Goal: Transaction & Acquisition: Obtain resource

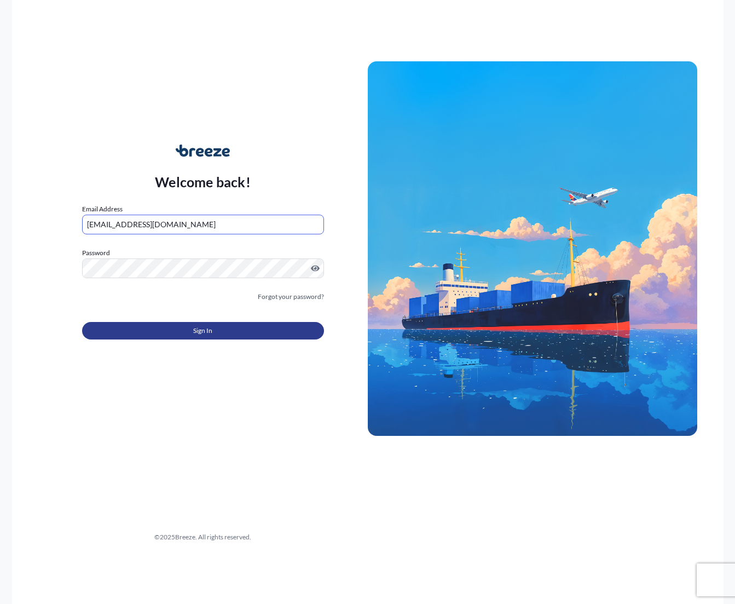
click at [167, 336] on button "Sign In" at bounding box center [203, 331] width 242 height 18
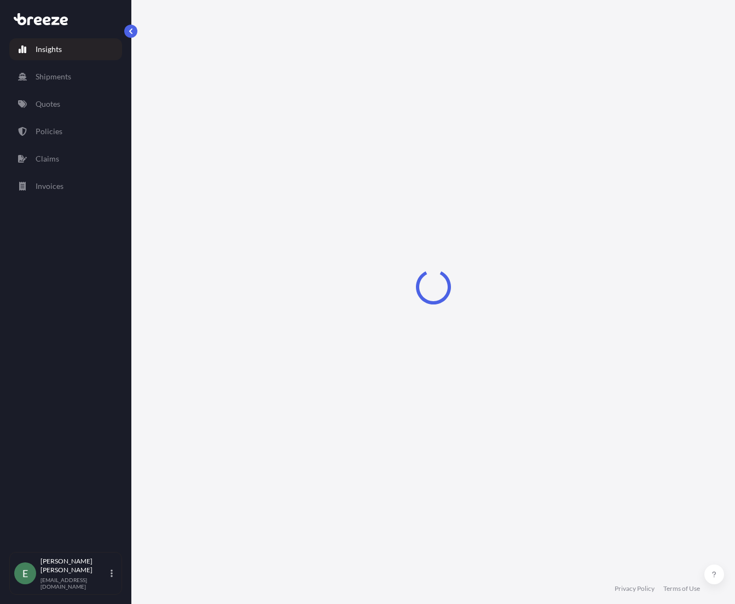
select select "2025"
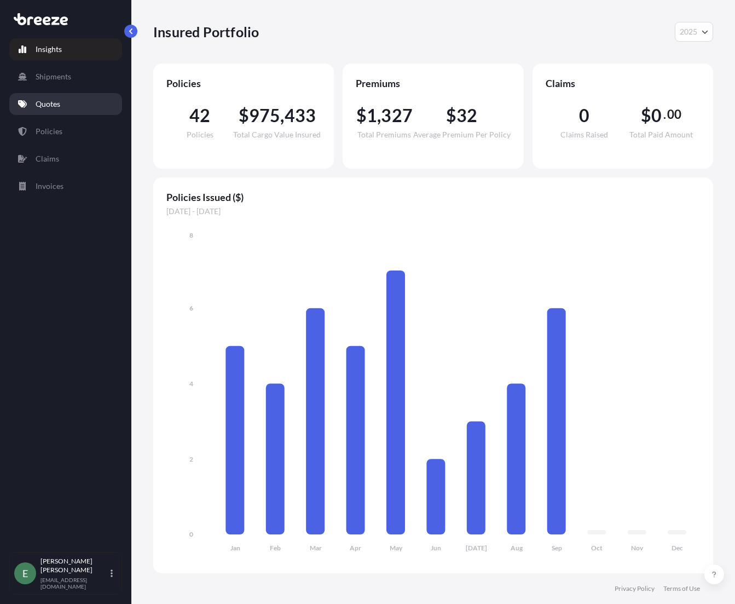
click at [53, 105] on p "Quotes" at bounding box center [48, 104] width 25 height 11
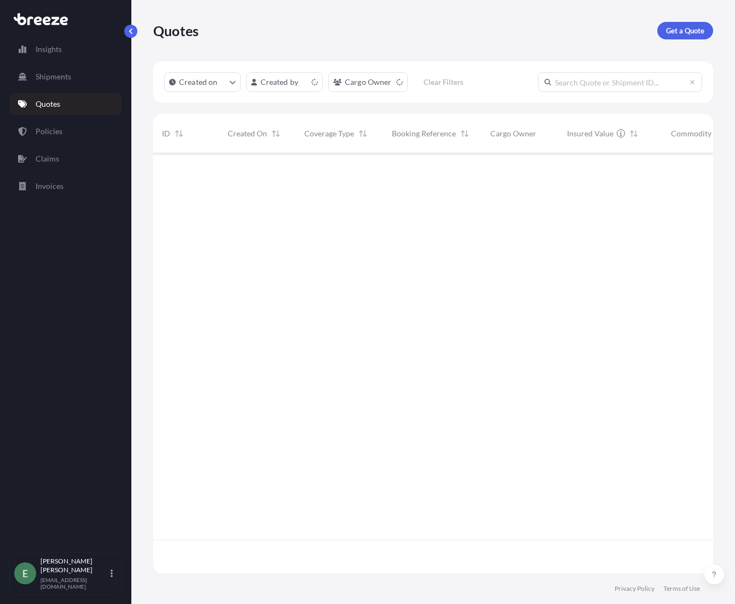
scroll to position [418, 552]
click at [689, 29] on p "Get a Quote" at bounding box center [685, 30] width 38 height 11
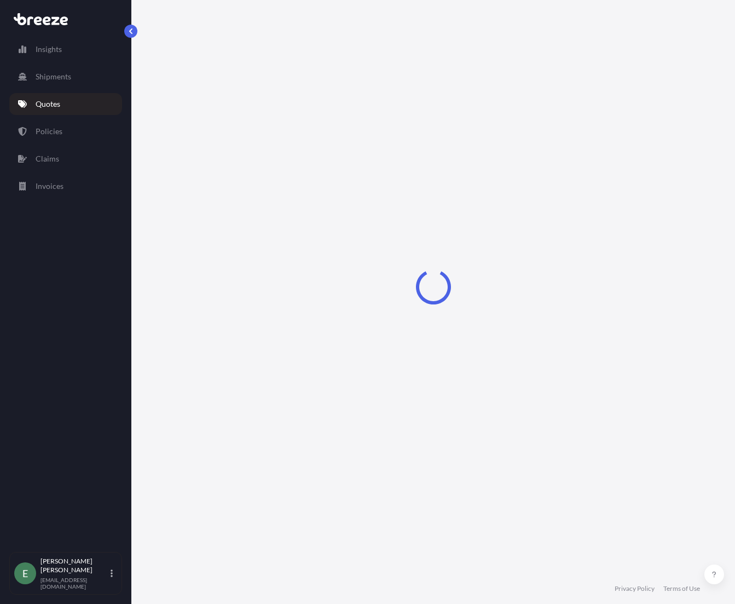
select select "Sea"
select select "1"
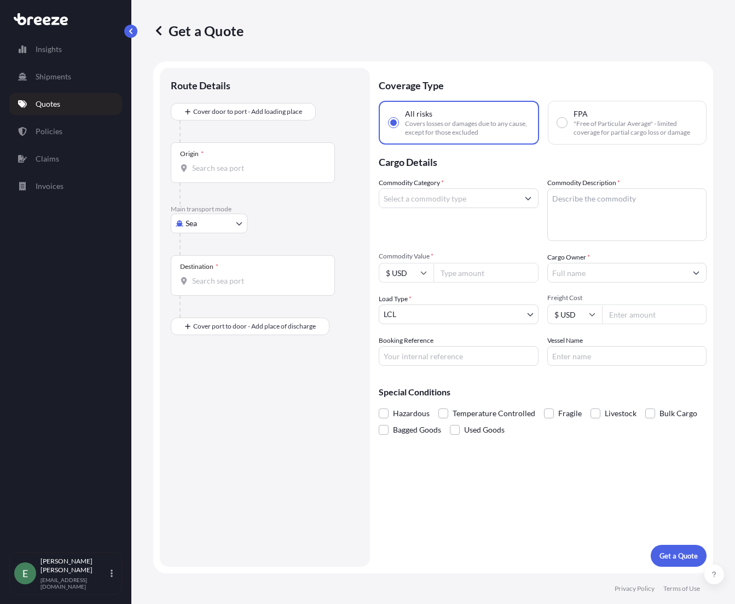
click at [207, 228] on body "Insights Shipments Quotes Policies Claims Invoices E [PERSON_NAME] [EMAIL_ADDRE…" at bounding box center [367, 302] width 735 height 604
click at [207, 288] on span "Road" at bounding box center [201, 291] width 18 height 11
select select "Road"
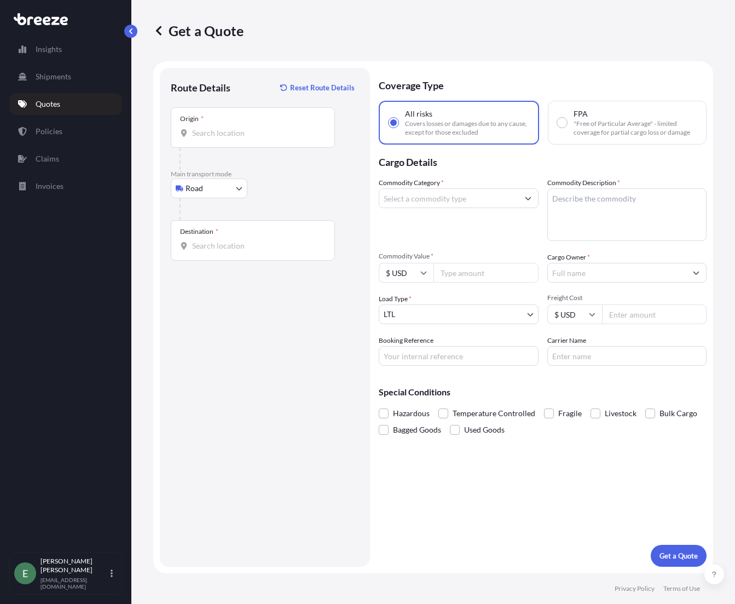
click at [226, 140] on div "Origin *" at bounding box center [253, 127] width 164 height 41
click at [226, 138] on input "Origin *" at bounding box center [256, 133] width 129 height 11
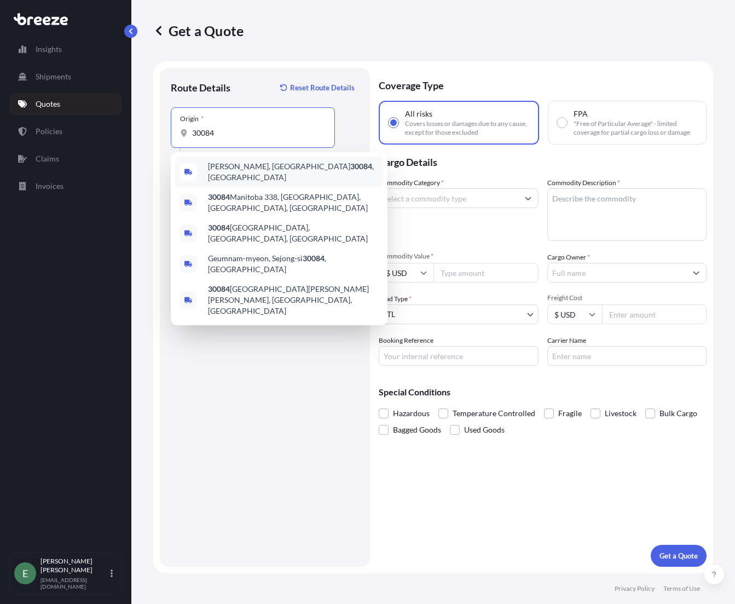
click at [192, 168] on div "Suggestions" at bounding box center [189, 172] width 18 height 18
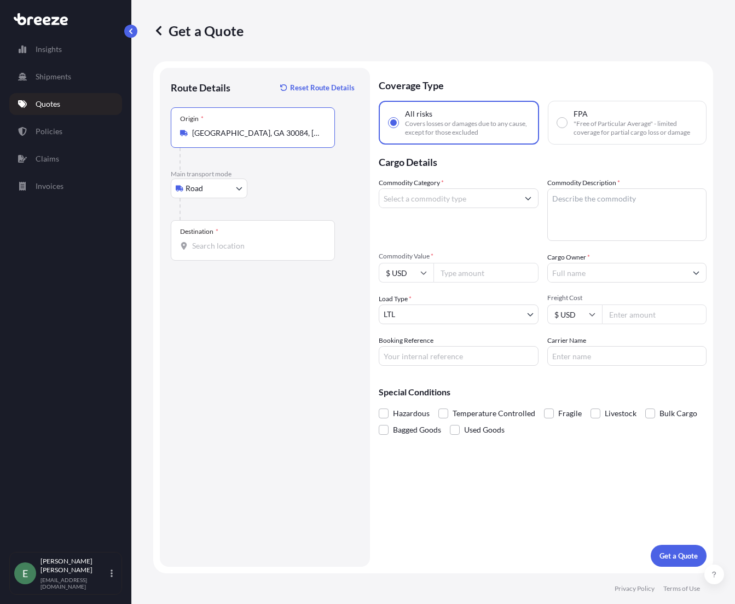
type input "[GEOGRAPHIC_DATA], GA 30084, [GEOGRAPHIC_DATA]"
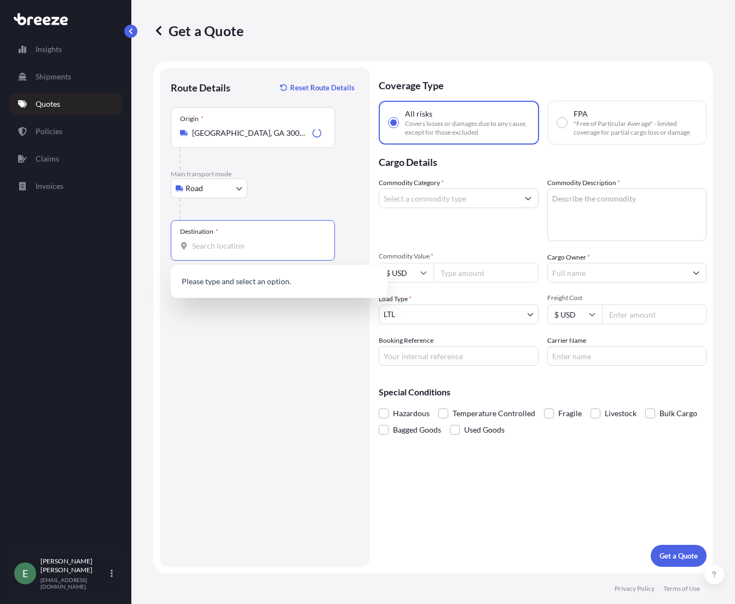
click at [234, 248] on input "Destination *" at bounding box center [256, 245] width 129 height 11
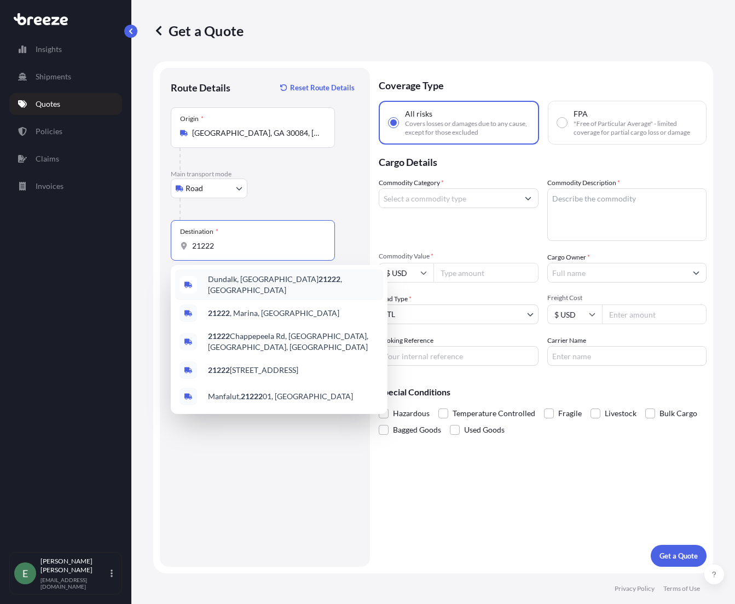
click at [219, 281] on span "[PERSON_NAME][GEOGRAPHIC_DATA] , [GEOGRAPHIC_DATA]" at bounding box center [293, 285] width 171 height 22
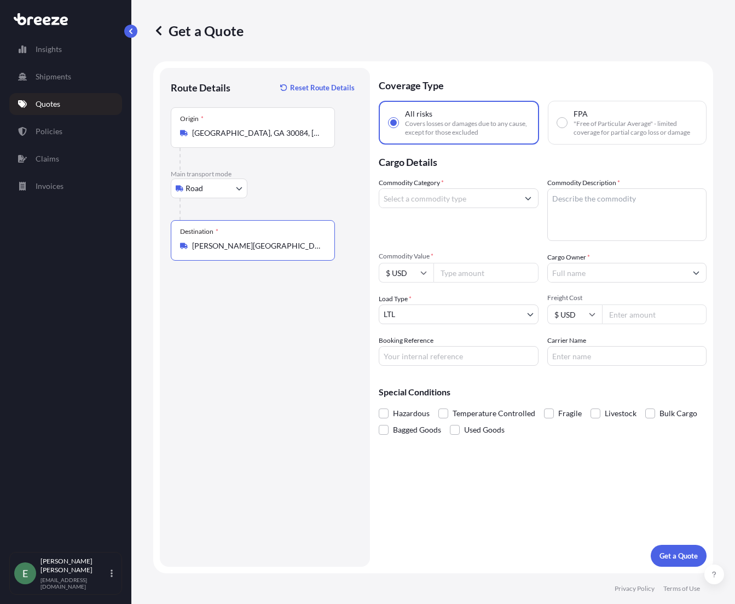
type input "[PERSON_NAME][GEOGRAPHIC_DATA], [GEOGRAPHIC_DATA]"
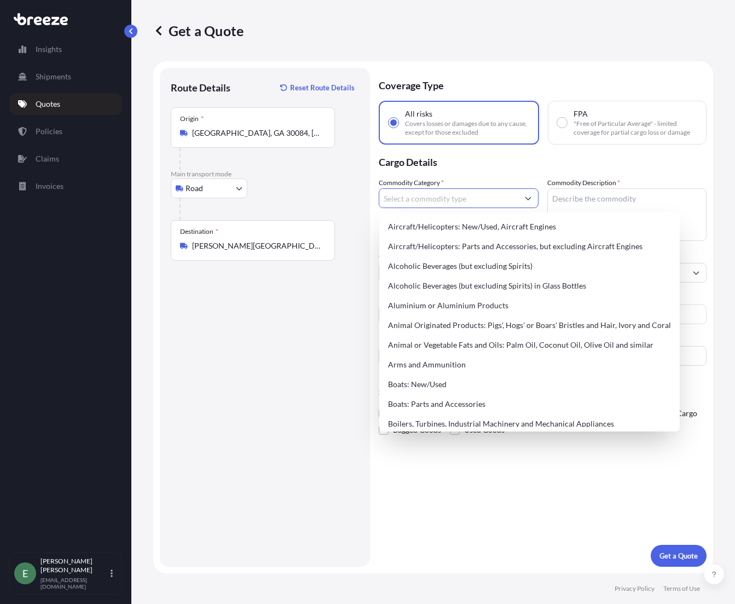
click at [451, 200] on input "Commodity Category *" at bounding box center [448, 198] width 139 height 20
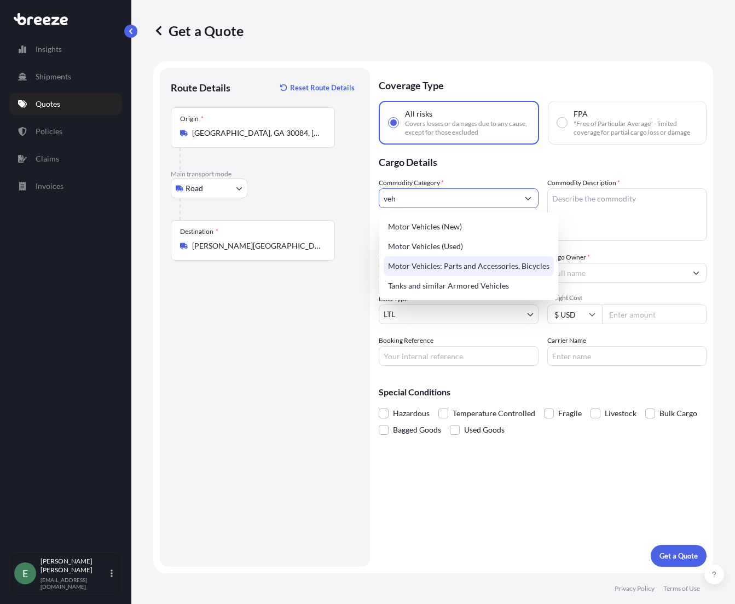
click at [472, 270] on div "Motor Vehicles: Parts and Accessories, Bicycles" at bounding box center [469, 266] width 170 height 20
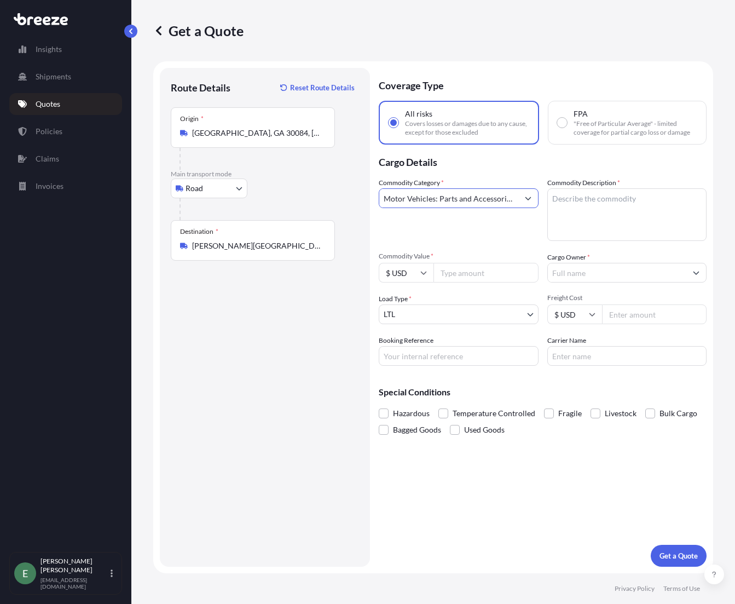
type input "Motor Vehicles: Parts and Accessories, Bicycles"
click at [617, 223] on textarea "Commodity Description *" at bounding box center [627, 214] width 160 height 53
type textarea "Glass door"
click at [481, 276] on input "Commodity Value *" at bounding box center [486, 273] width 105 height 20
type input "1640"
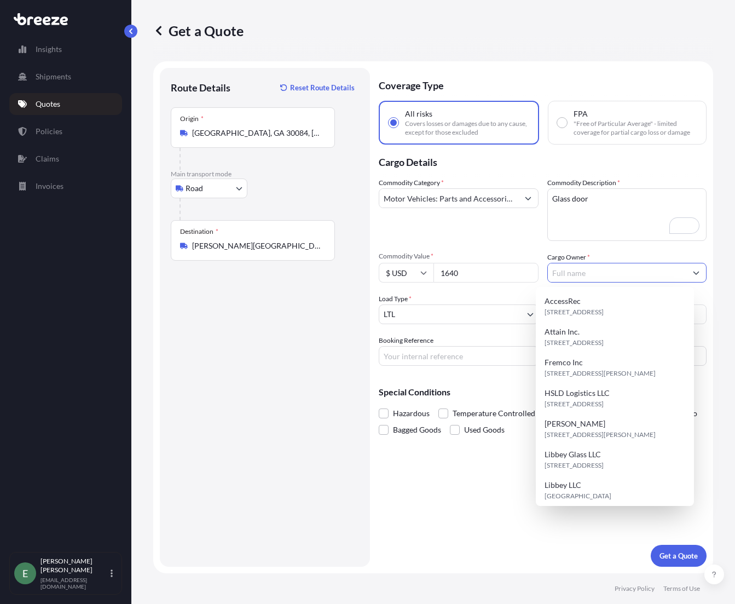
click at [584, 271] on input "Cargo Owner *" at bounding box center [617, 273] width 139 height 20
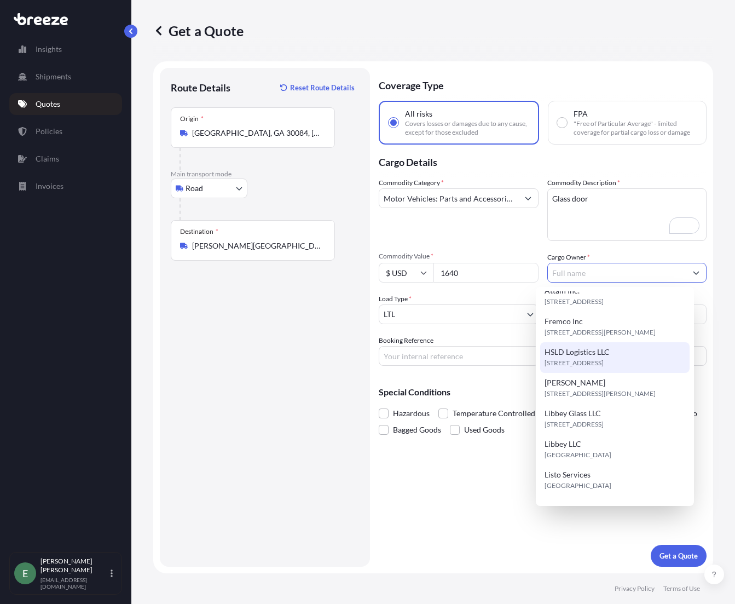
scroll to position [188, 0]
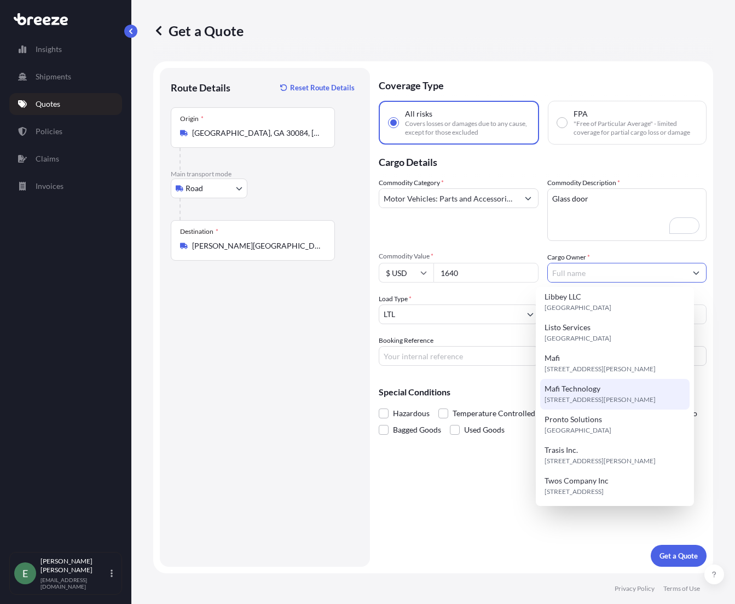
click at [594, 400] on span "[STREET_ADDRESS][PERSON_NAME]" at bounding box center [600, 399] width 111 height 11
type input "Mafi Technology"
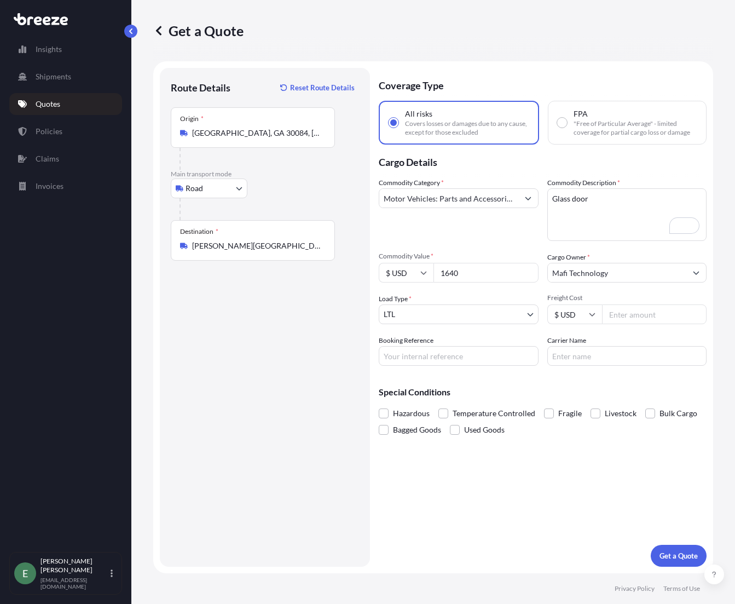
click at [617, 316] on input "Freight Cost" at bounding box center [654, 314] width 105 height 20
type input "675"
click at [441, 362] on input "Booking Reference" at bounding box center [459, 356] width 160 height 20
type input "Q2189"
click at [547, 414] on span at bounding box center [549, 413] width 10 height 10
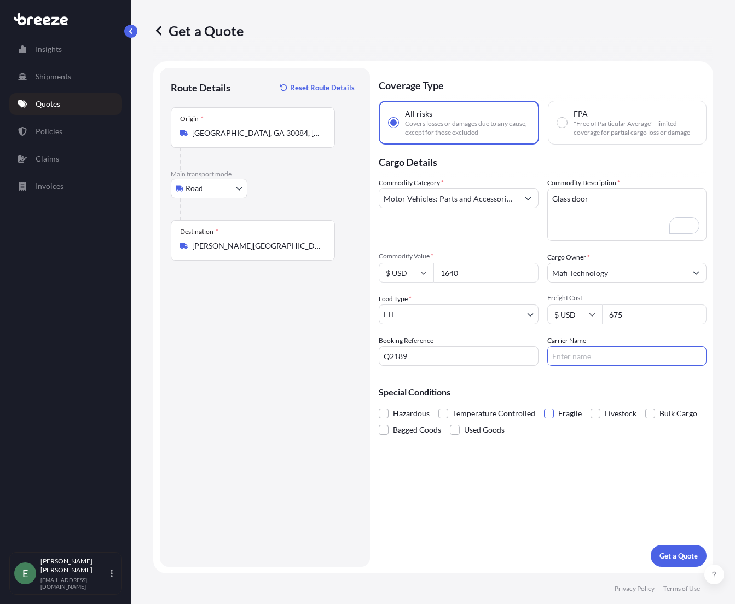
click at [544, 405] on input "Fragile" at bounding box center [544, 405] width 0 height 0
click at [680, 555] on p "Get a Quote" at bounding box center [679, 555] width 38 height 11
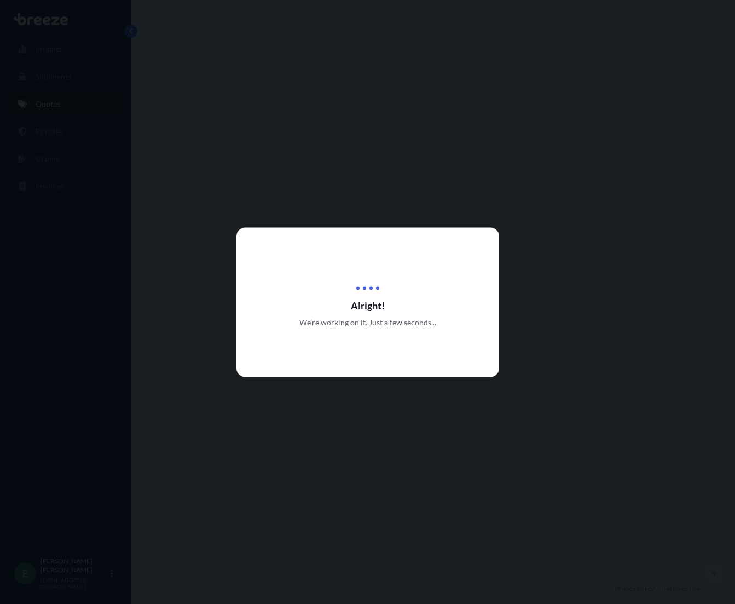
select select "Road"
select select "1"
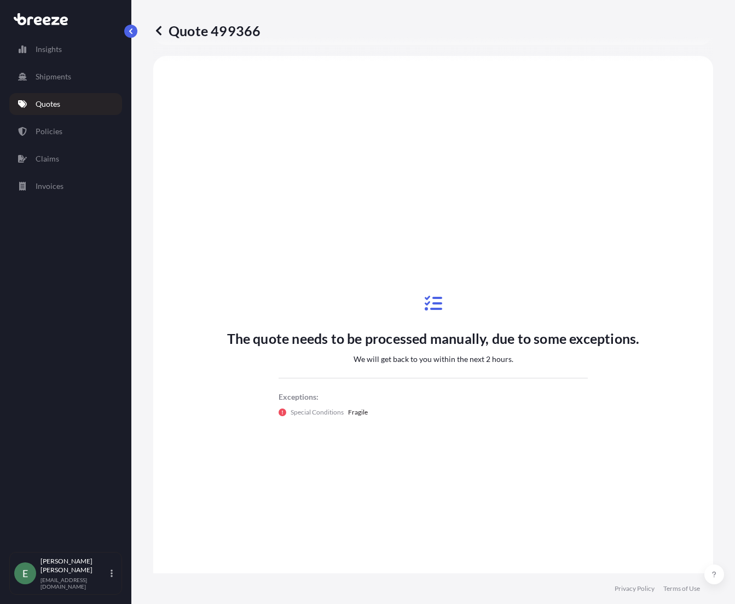
scroll to position [423, 0]
click at [37, 111] on link "Quotes" at bounding box center [65, 104] width 113 height 22
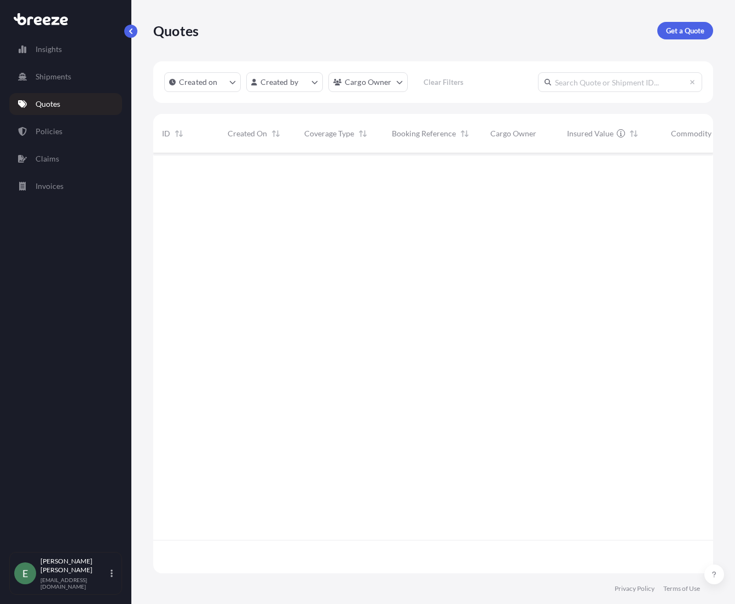
scroll to position [418, 552]
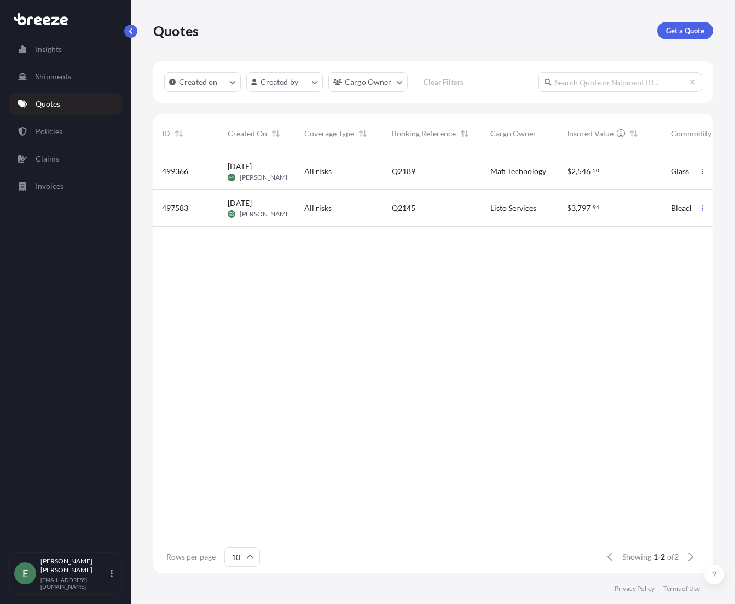
click at [588, 175] on span "546" at bounding box center [584, 172] width 13 height 8
select select "Road"
select select "1"
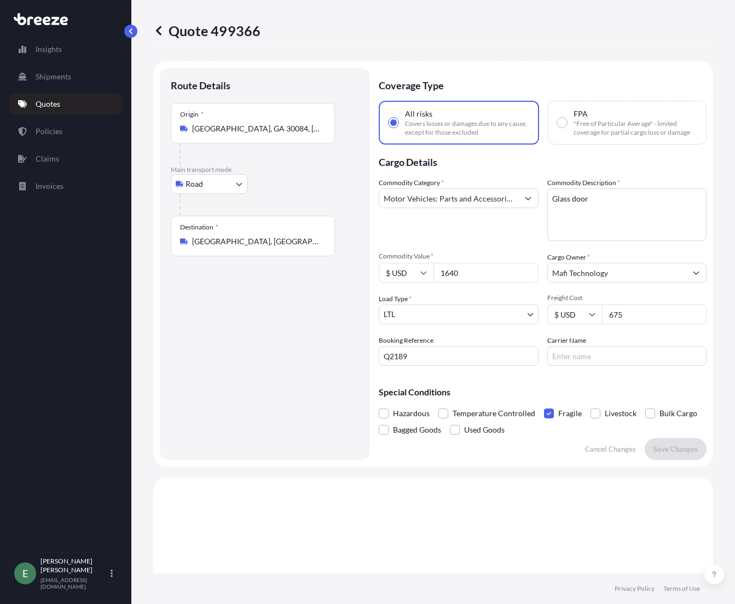
click at [47, 107] on p "Quotes" at bounding box center [48, 104] width 25 height 11
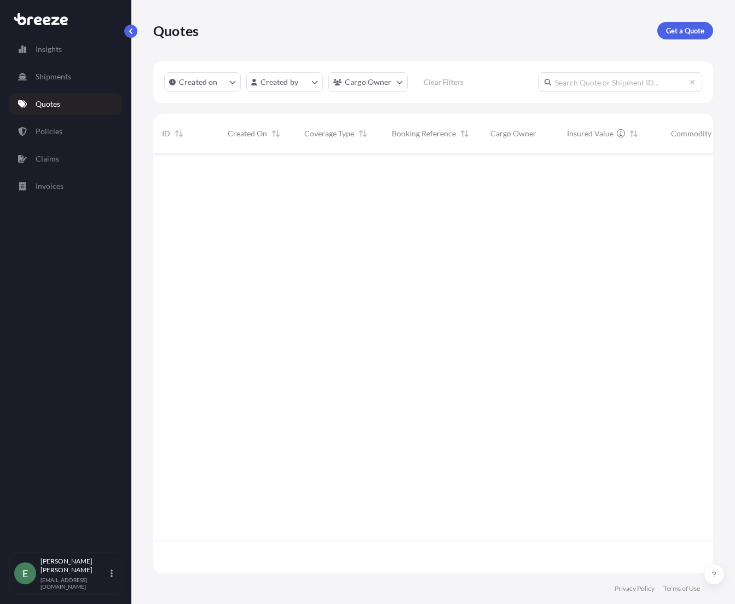
scroll to position [418, 552]
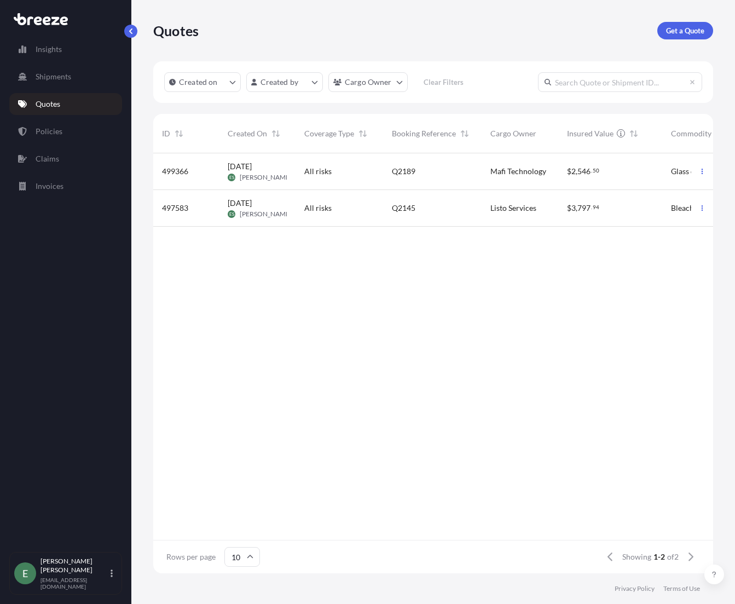
click at [608, 174] on div "$ 2 , 546 . 50" at bounding box center [610, 171] width 86 height 11
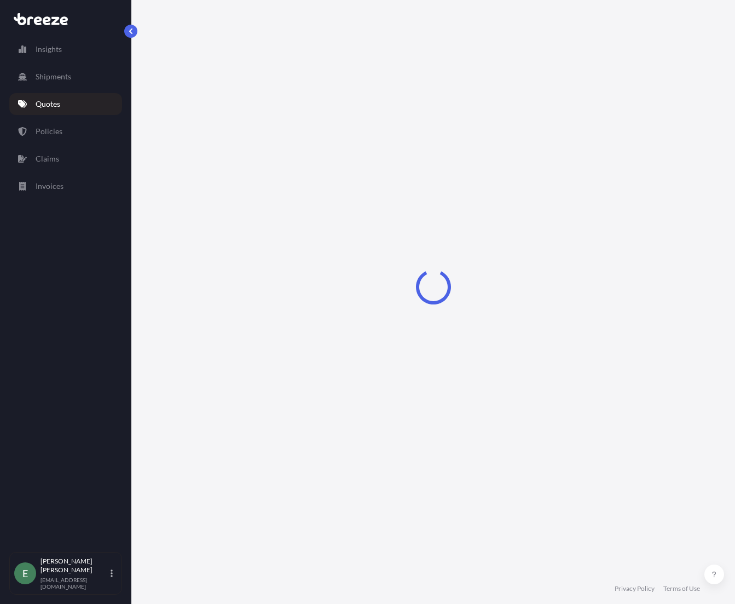
select select "Road"
select select "1"
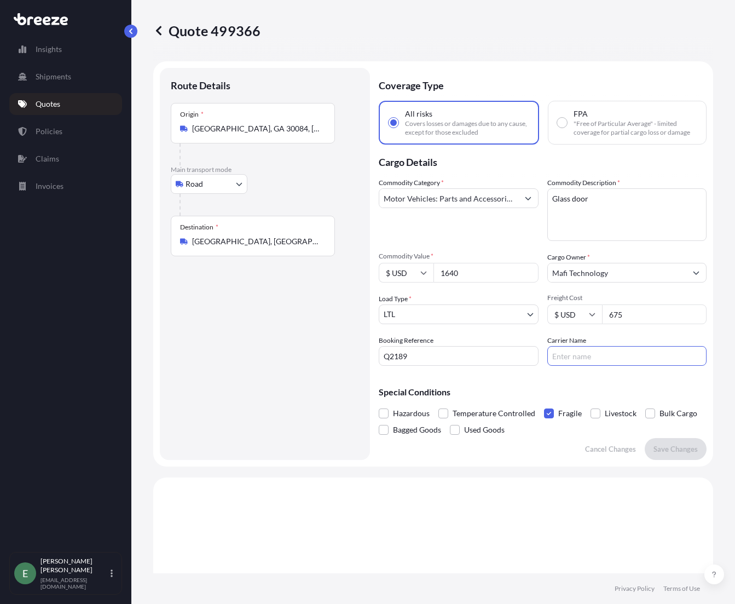
click at [587, 356] on input "Carrier Name" at bounding box center [627, 356] width 160 height 20
type input "[PERSON_NAME] Express"
click at [666, 449] on p "Save Changes" at bounding box center [676, 448] width 44 height 11
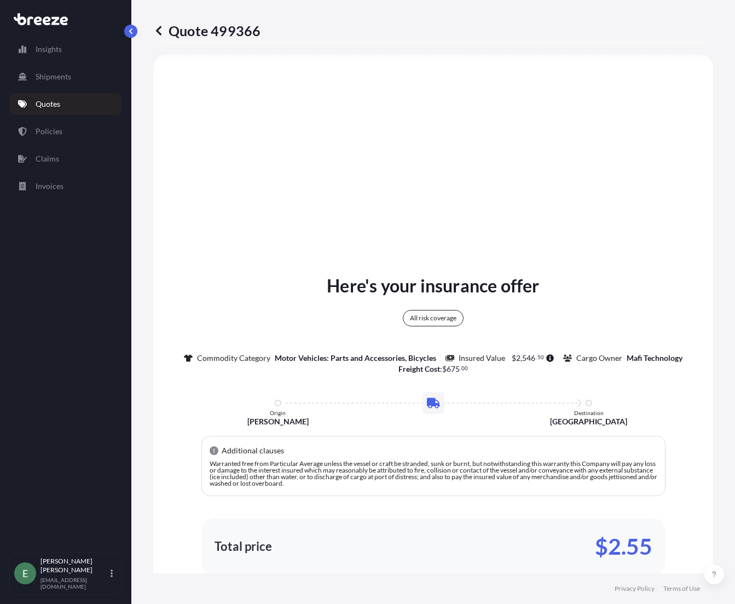
select select "Road"
select select "1"
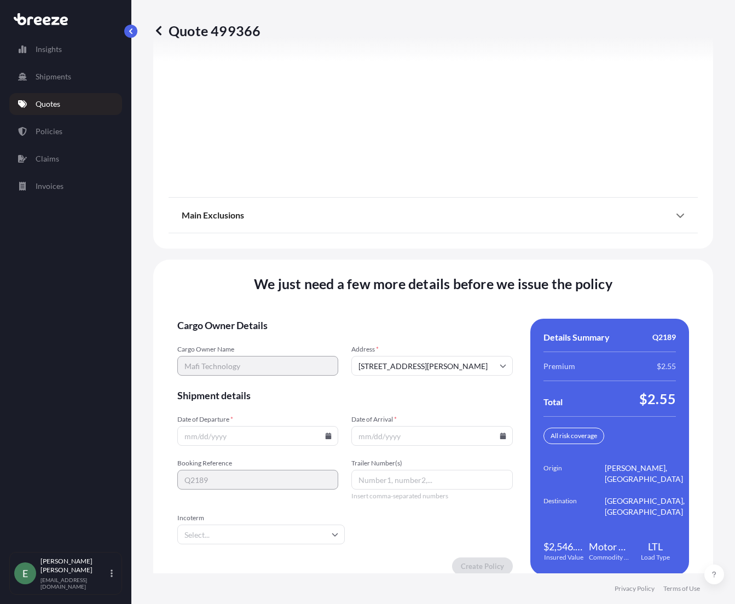
scroll to position [1440, 0]
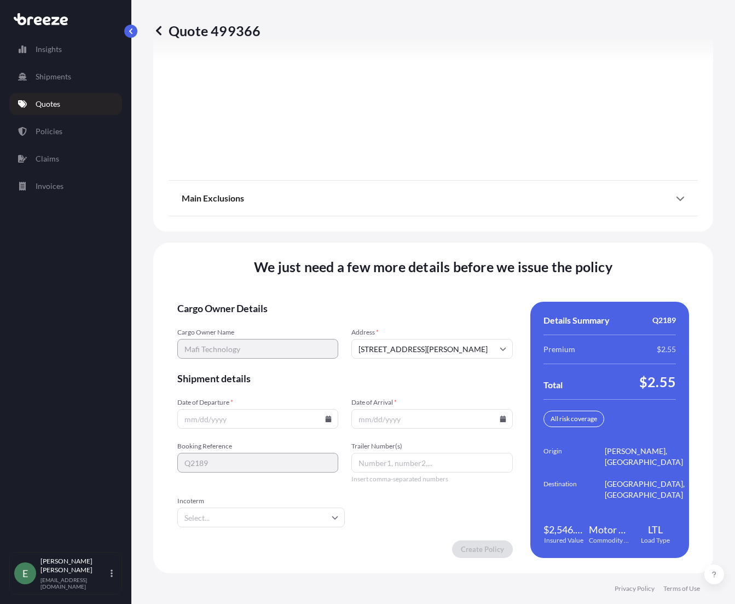
click at [329, 417] on icon at bounding box center [328, 418] width 7 height 7
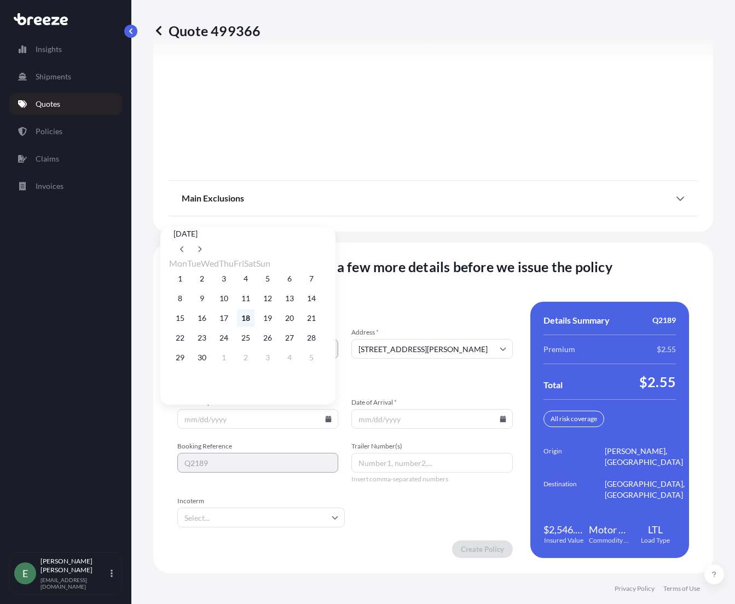
click at [255, 320] on button "18" at bounding box center [246, 318] width 18 height 18
type input "[DATE]"
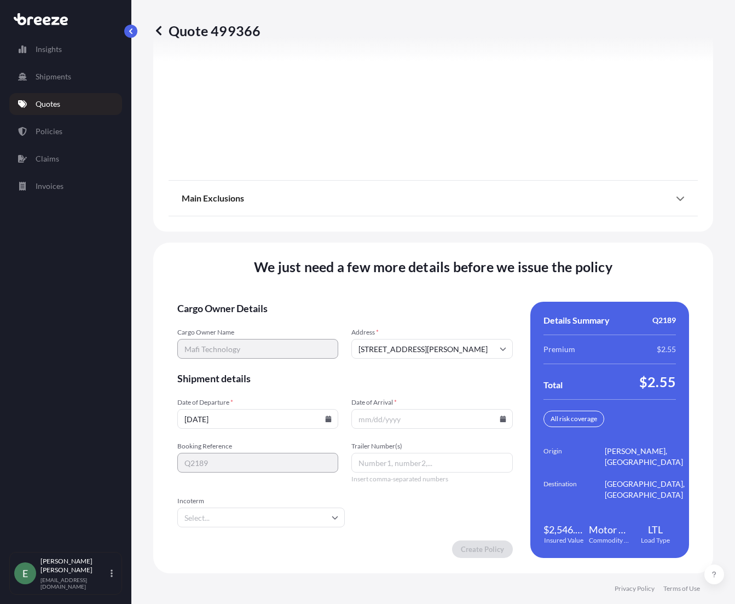
click at [500, 418] on icon at bounding box center [503, 418] width 7 height 7
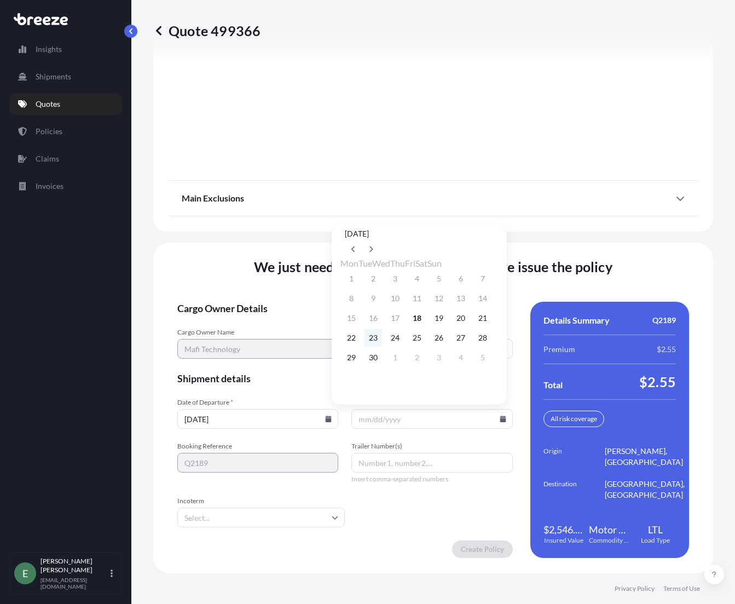
click at [382, 340] on button "23" at bounding box center [374, 338] width 18 height 18
type input "[DATE]"
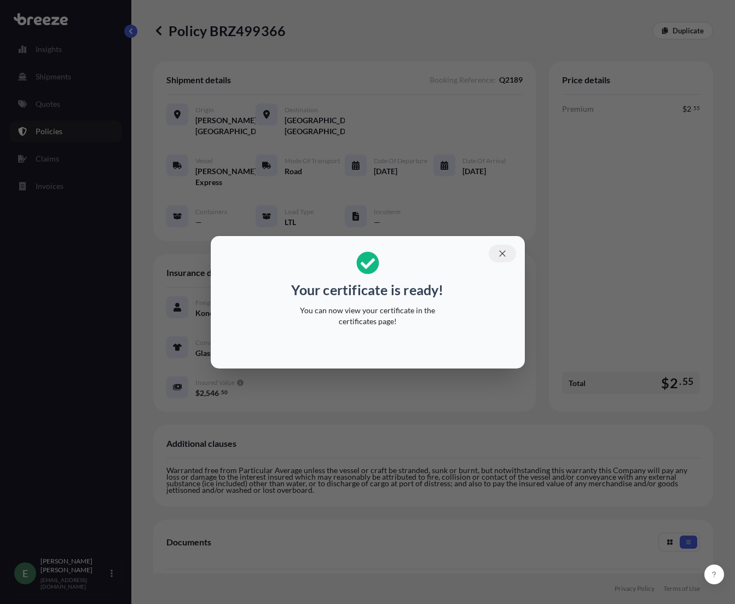
click at [506, 252] on icon "button" at bounding box center [503, 254] width 10 height 10
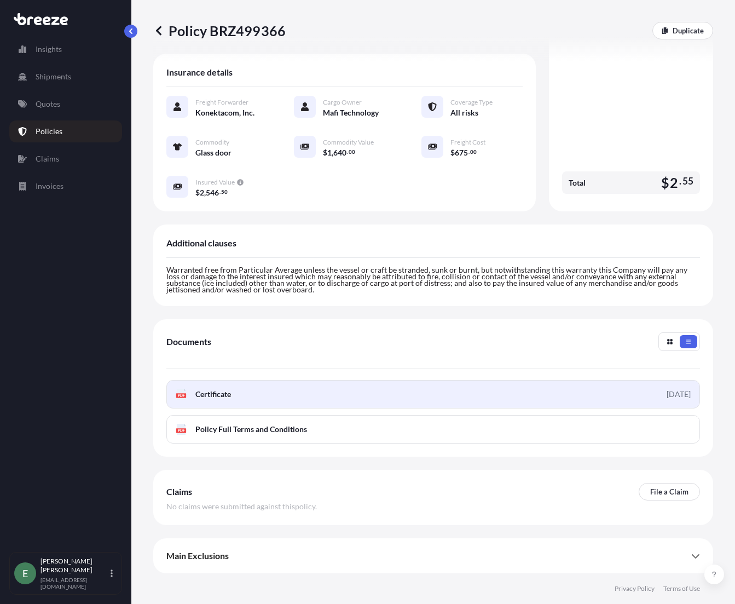
scroll to position [229, 0]
click at [230, 395] on span "Certificate" at bounding box center [213, 394] width 36 height 11
